Goal: Information Seeking & Learning: Understand process/instructions

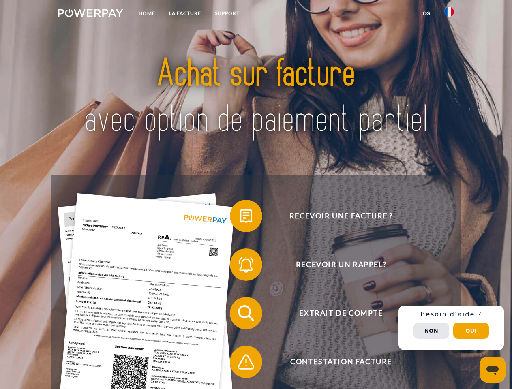
click at [90, 14] on img at bounding box center [90, 13] width 65 height 8
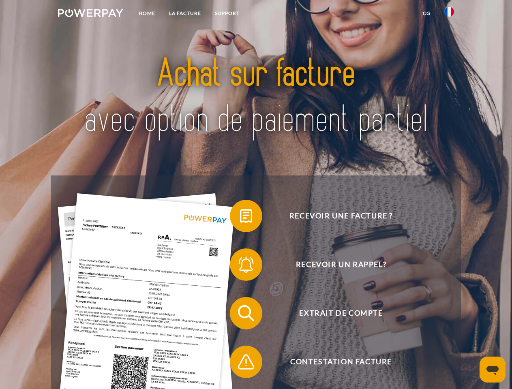
click at [449, 14] on img at bounding box center [449, 12] width 10 height 10
click at [426, 13] on link "CG" at bounding box center [426, 13] width 21 height 15
click at [240, 218] on span at bounding box center [234, 216] width 41 height 41
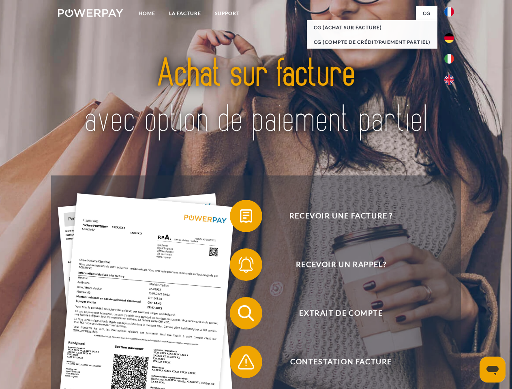
click at [240, 266] on span at bounding box center [234, 264] width 41 height 41
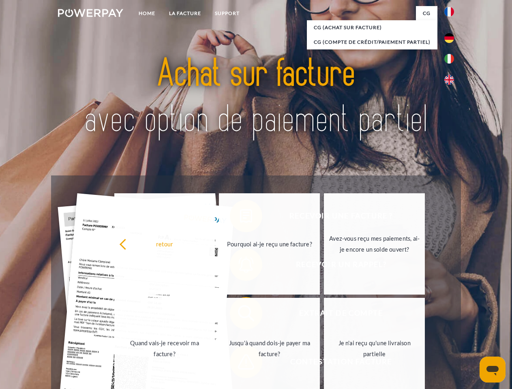
click at [240, 315] on link "Jusqu'à quand dois-je payer ma facture?" at bounding box center [269, 348] width 101 height 101
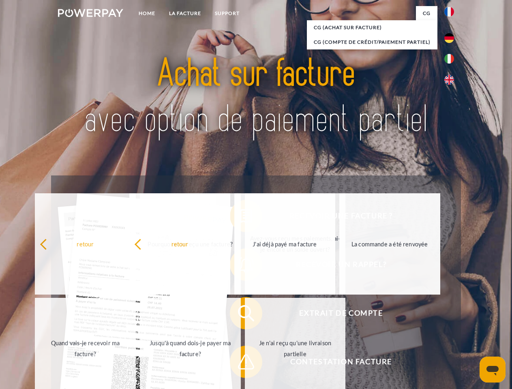
click at [240, 363] on span at bounding box center [234, 362] width 41 height 41
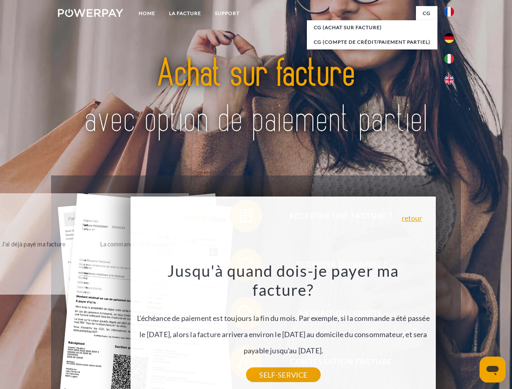
click at [451, 328] on div "Recevoir une facture ? Recevoir un rappel? Extrait de compte retour" at bounding box center [255, 337] width 409 height 324
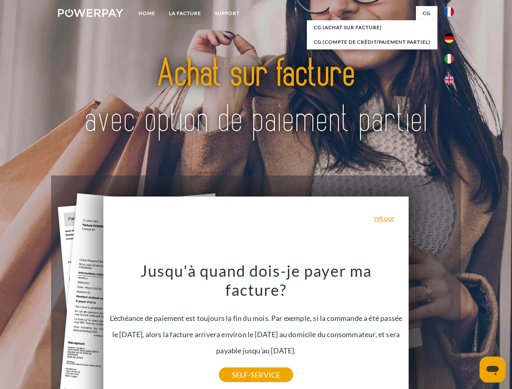
click at [431, 329] on span "Extrait de compte" at bounding box center [341, 313] width 199 height 32
click at [471, 331] on header "Home LA FACTURE Support" at bounding box center [256, 280] width 512 height 560
